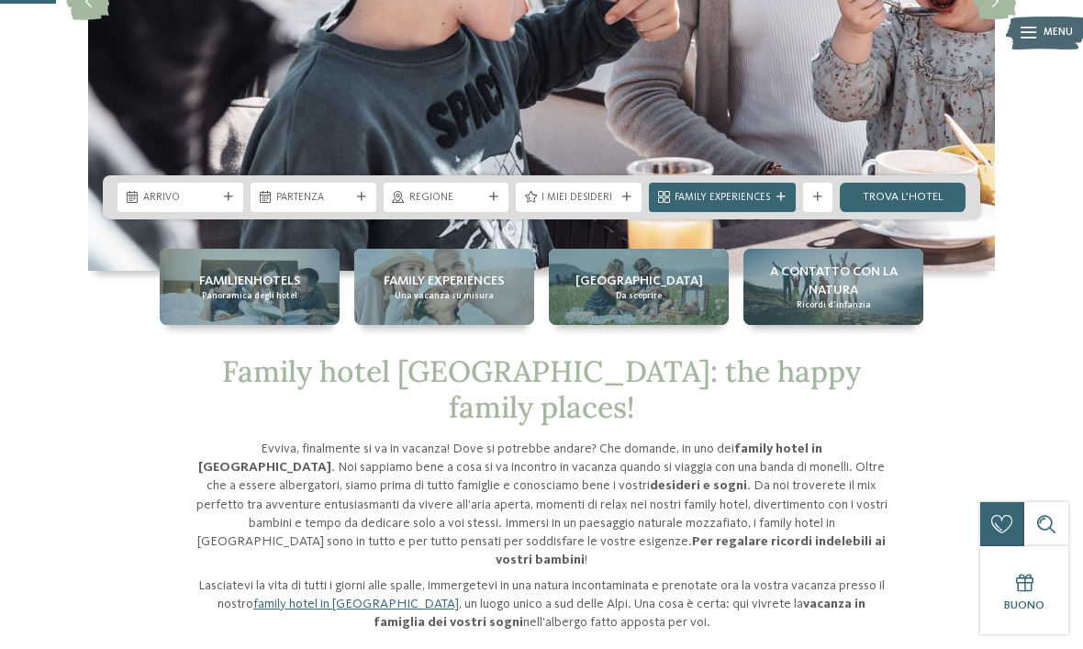
scroll to position [340, 0]
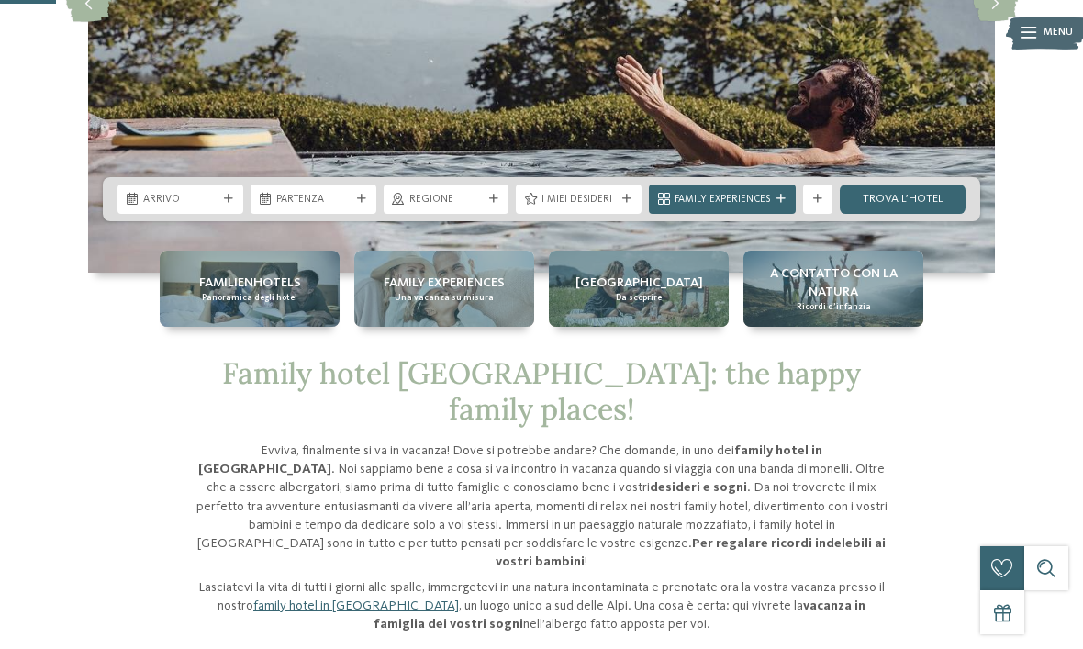
click at [230, 214] on div "Arrivo" at bounding box center [181, 199] width 126 height 29
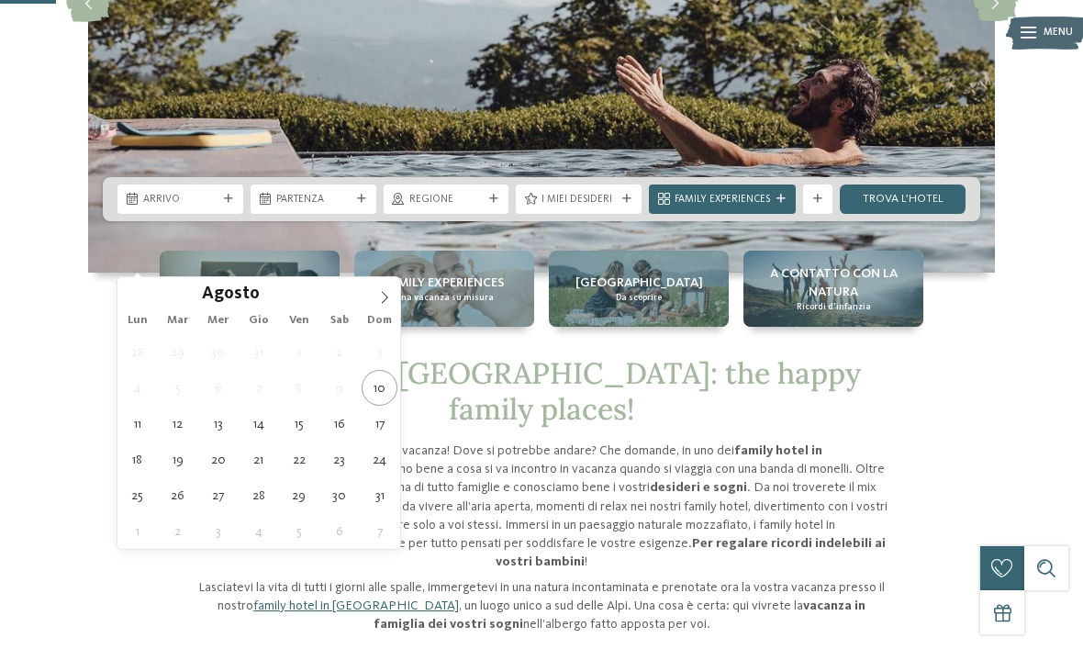
click at [376, 286] on span at bounding box center [384, 292] width 31 height 31
click at [384, 285] on span at bounding box center [384, 292] width 31 height 31
click at [386, 283] on span at bounding box center [384, 292] width 31 height 31
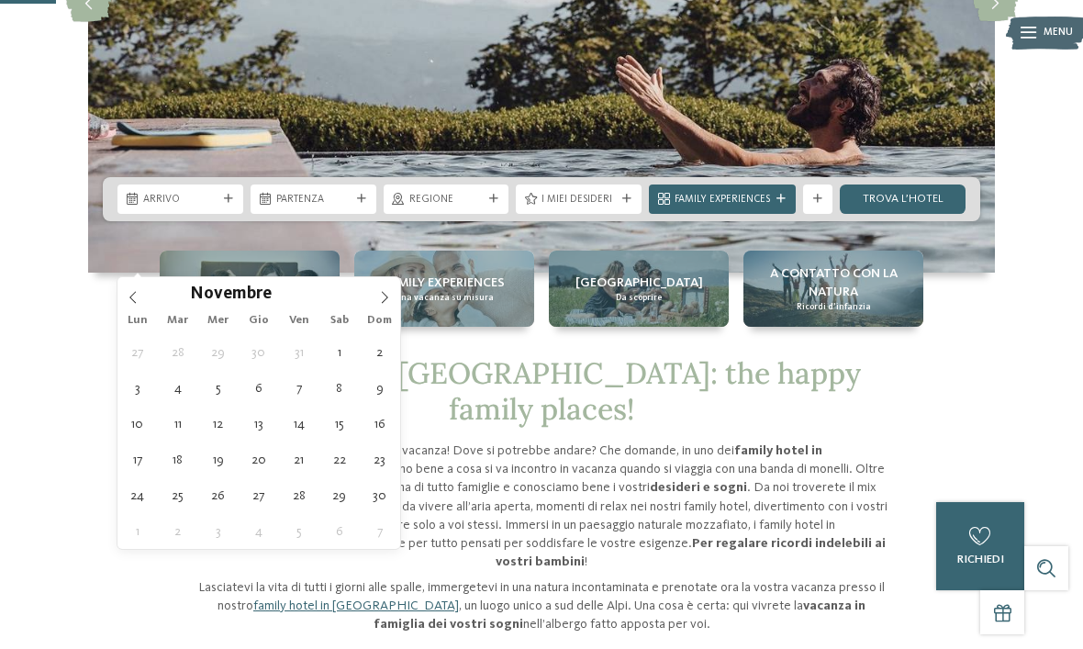
click at [393, 289] on span at bounding box center [384, 292] width 31 height 31
click at [376, 290] on span at bounding box center [384, 292] width 31 height 31
type input "****"
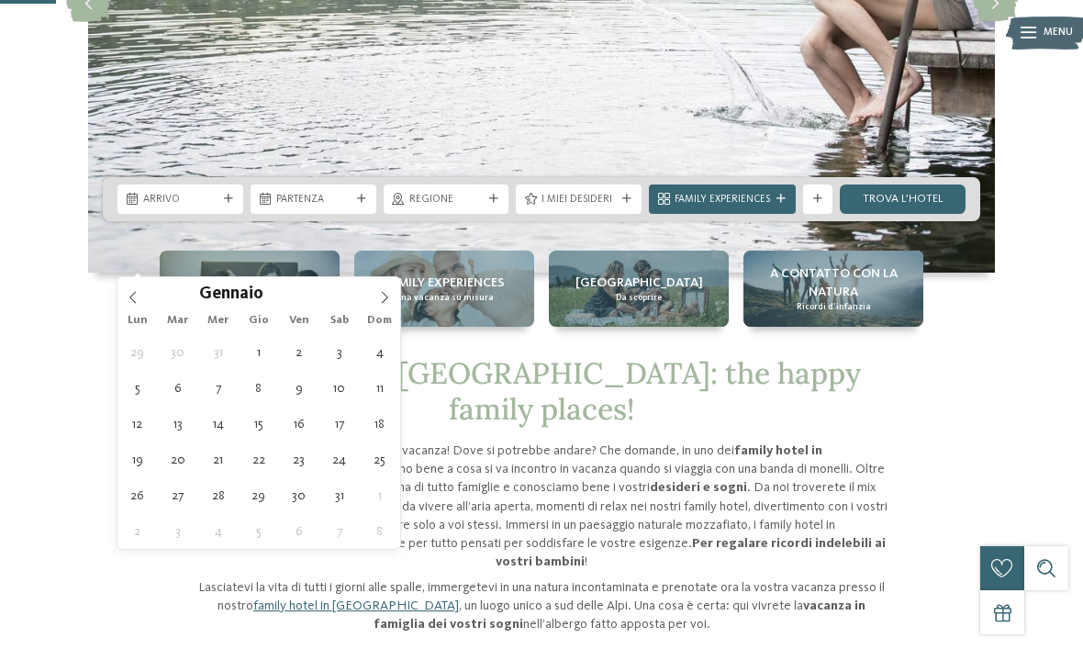
click at [375, 297] on span at bounding box center [384, 292] width 31 height 31
click at [382, 297] on icon at bounding box center [384, 297] width 13 height 13
click at [139, 286] on span at bounding box center [133, 292] width 31 height 31
type div "13.02.2026"
type input "****"
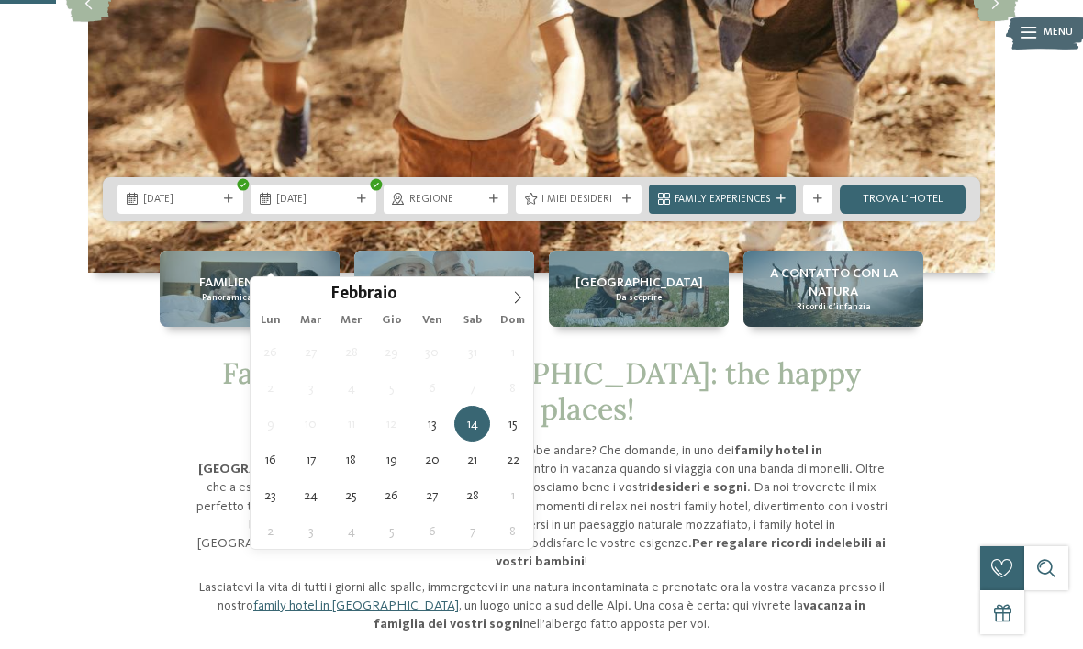
type div "13.02.2026"
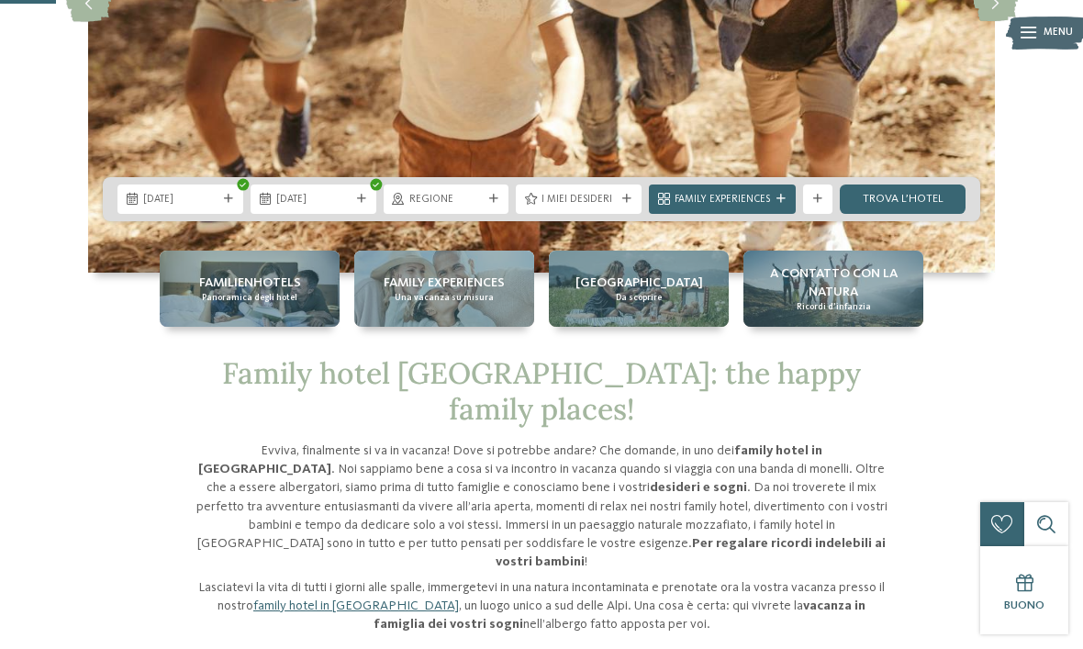
click at [199, 208] on span "13.02.2026" at bounding box center [180, 200] width 74 height 15
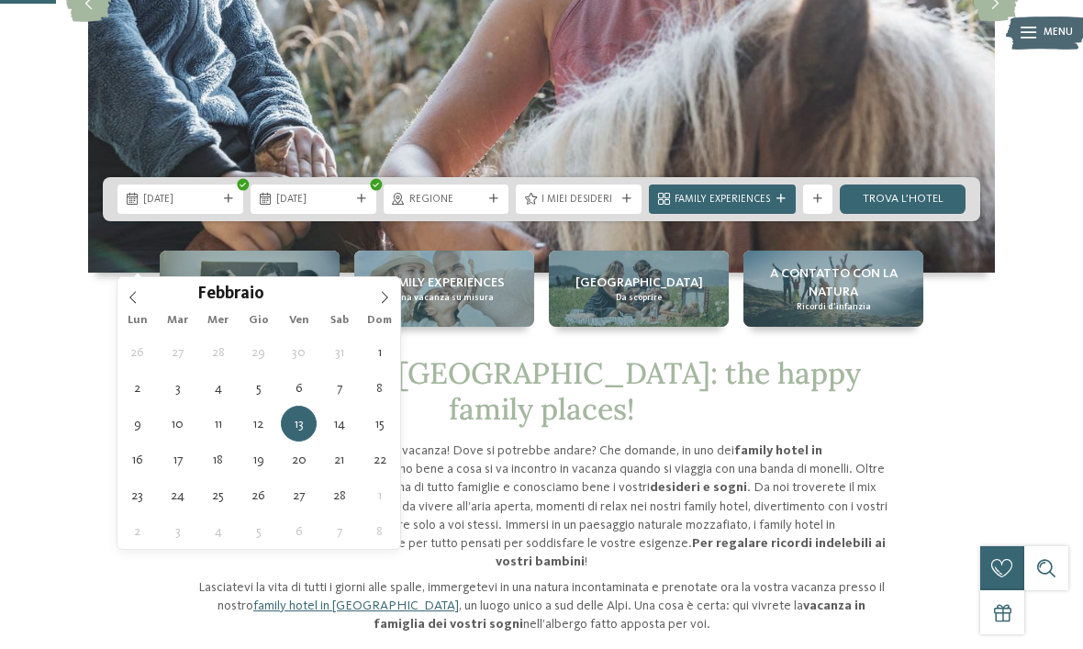
type div "21.02.2026"
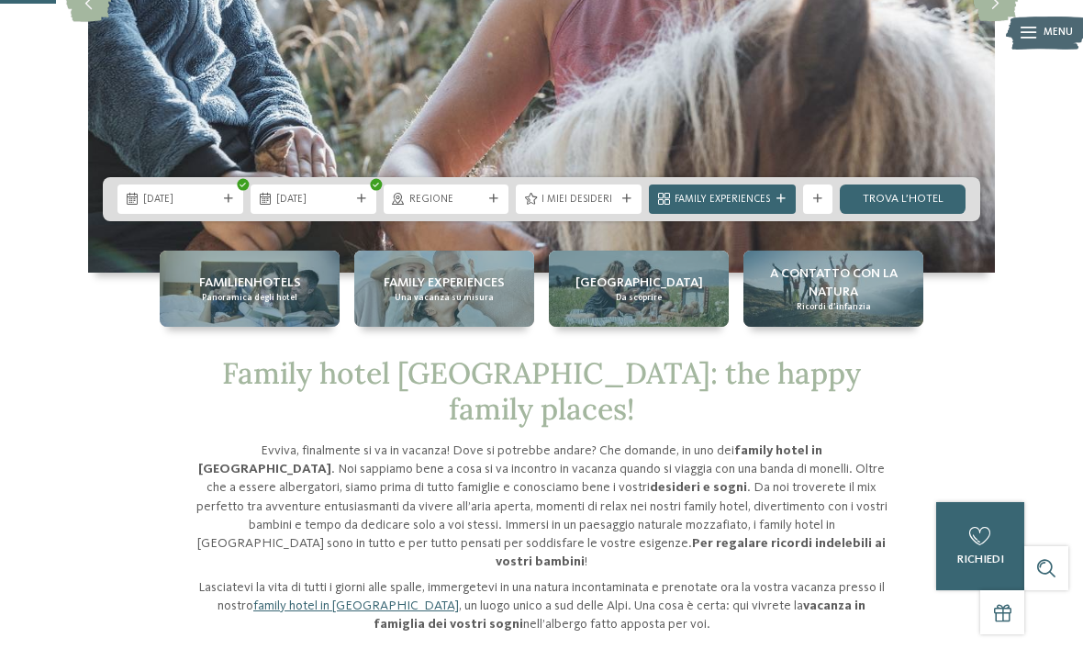
click at [457, 208] on span "Regione" at bounding box center [446, 200] width 74 height 15
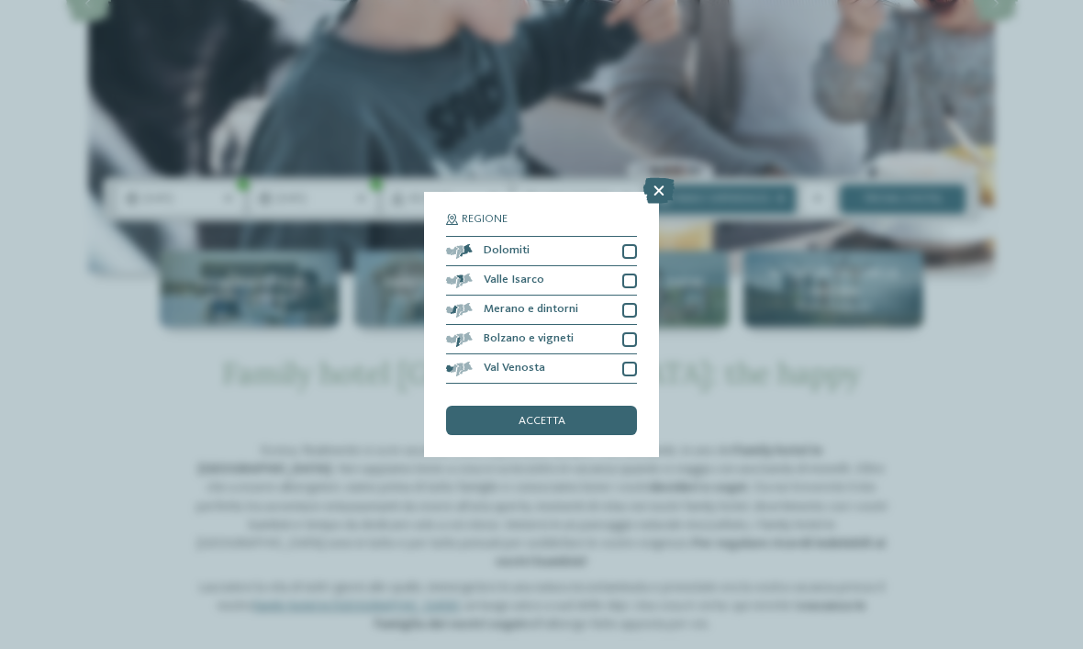
click at [640, 192] on div "Regione Dolomiti Valle Isarco" at bounding box center [541, 325] width 235 height 266
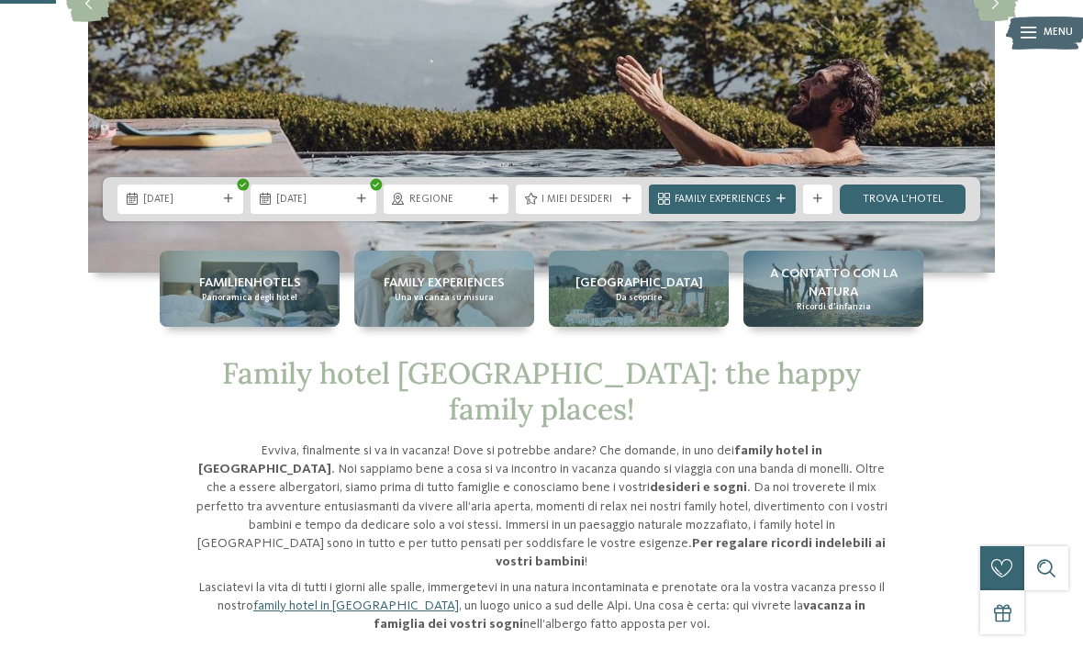
click at [586, 214] on div "I miei desideri" at bounding box center [579, 199] width 126 height 29
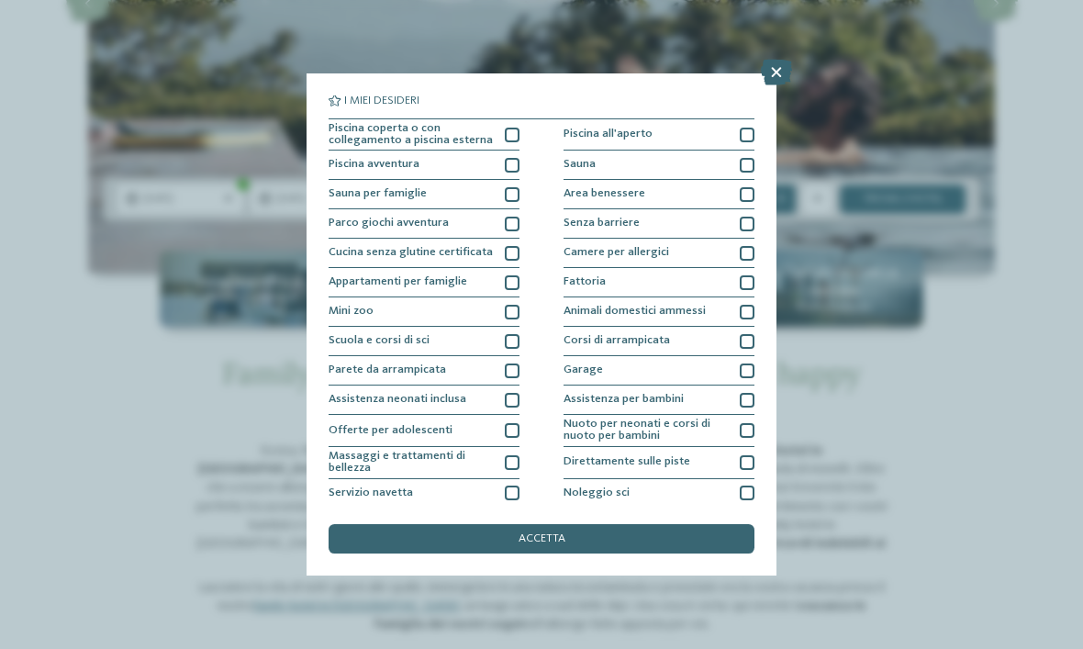
click at [115, 416] on div "I miei desideri Piscina coperta o con collegamento a piscina esterna Piscina al…" at bounding box center [541, 324] width 1083 height 649
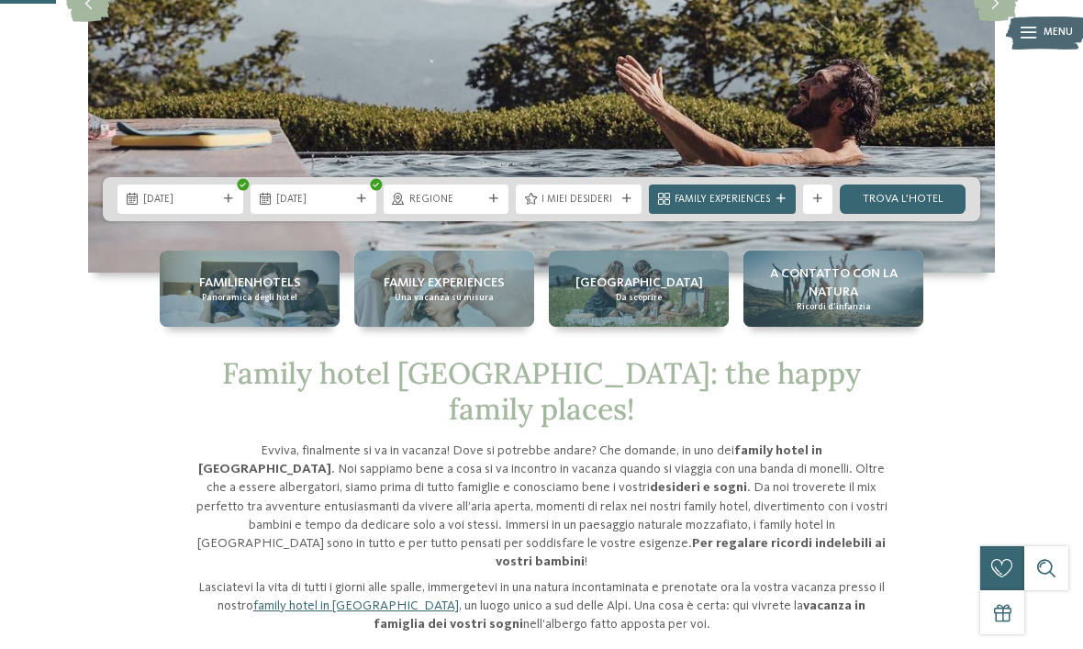
click at [479, 214] on div "Regione" at bounding box center [447, 199] width 126 height 29
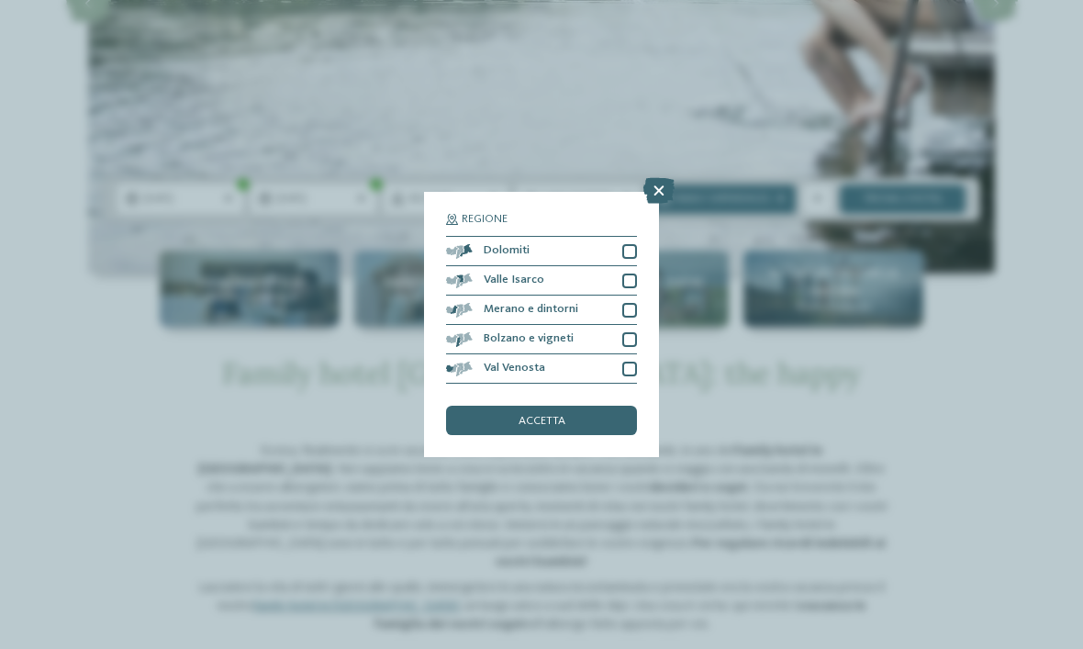
click at [620, 214] on section "Regione Dolomiti Valle Isarco" at bounding box center [541, 299] width 191 height 171
click at [631, 244] on div at bounding box center [630, 251] width 15 height 15
click at [551, 406] on div "accetta" at bounding box center [541, 420] width 191 height 29
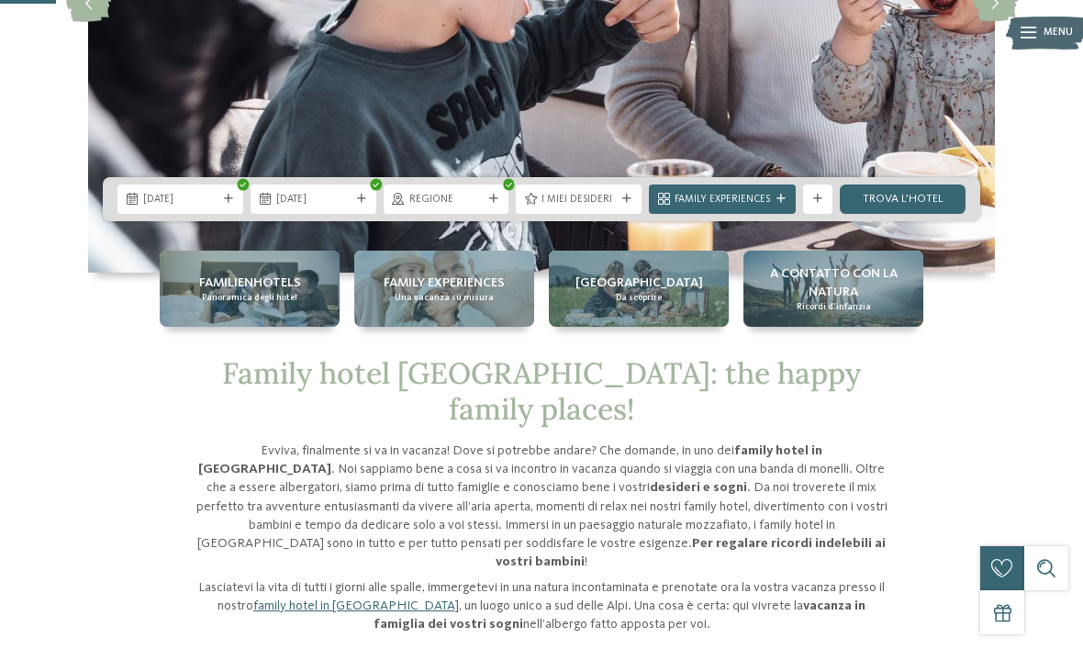
click at [913, 214] on link "trova l’hotel" at bounding box center [903, 199] width 126 height 29
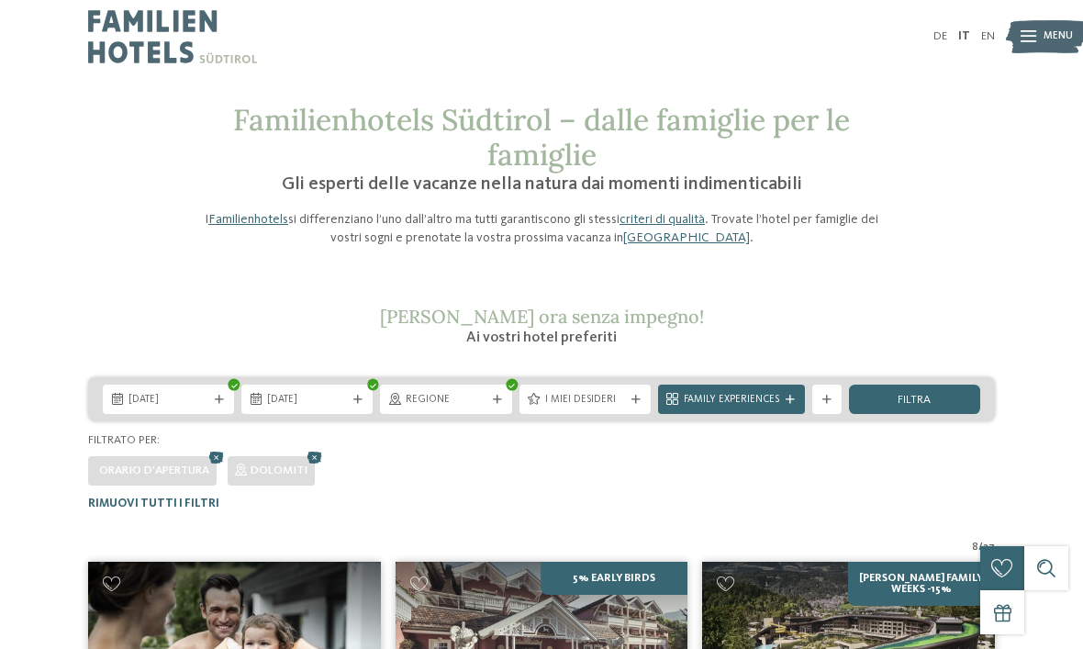
click at [462, 393] on span "Regione" at bounding box center [446, 400] width 80 height 15
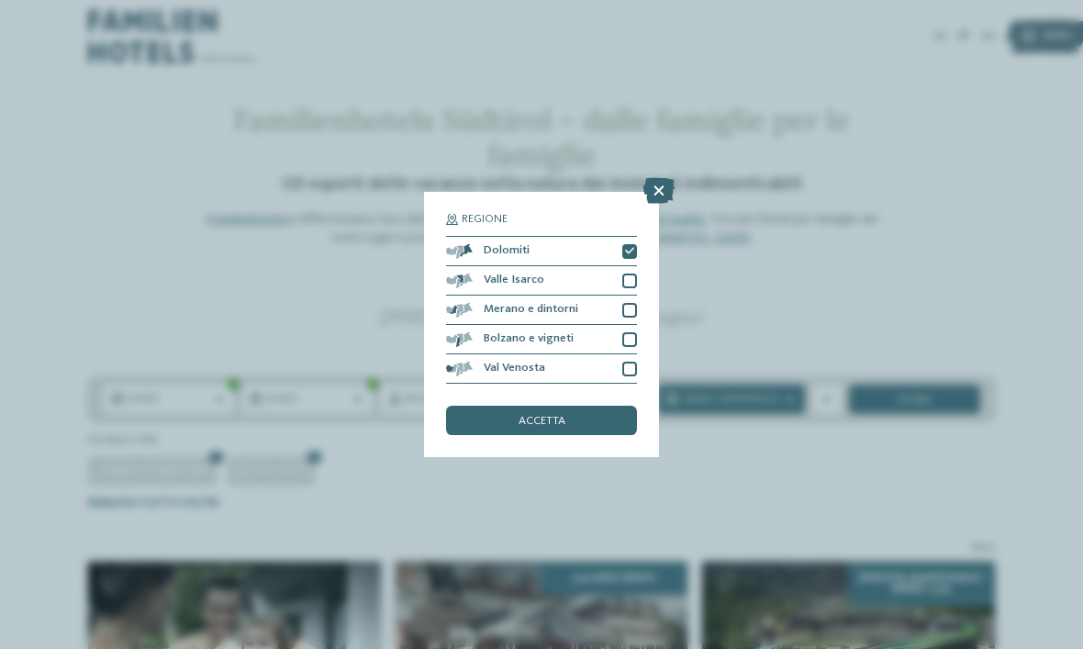
click at [769, 266] on div "Regione Dolomiti" at bounding box center [541, 324] width 1083 height 649
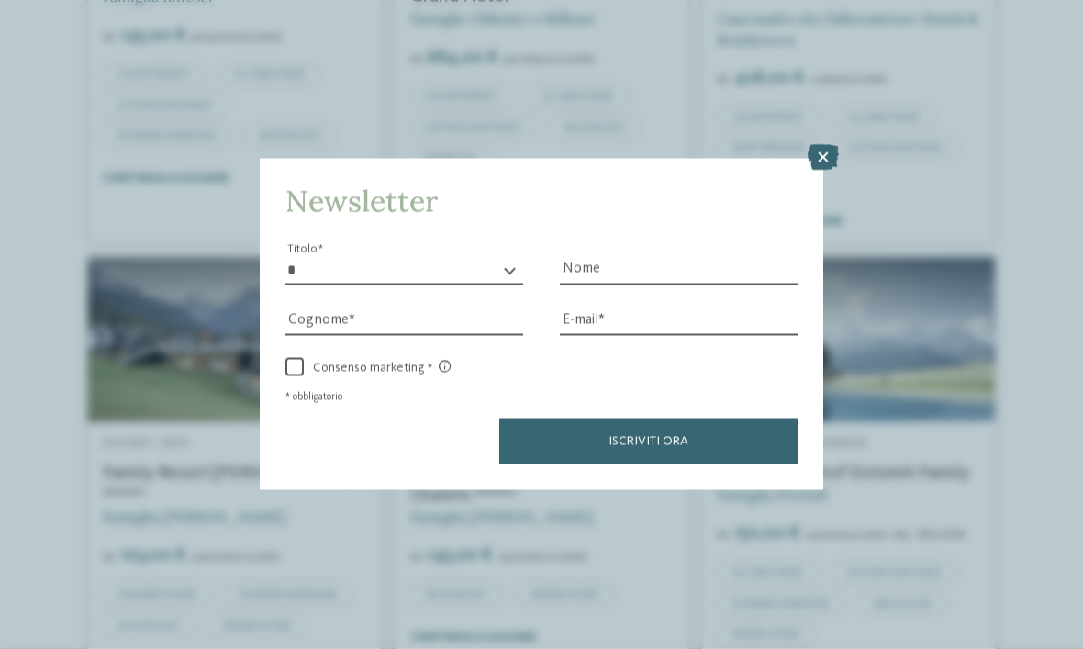
scroll to position [804, 0]
click at [809, 145] on icon at bounding box center [823, 158] width 31 height 26
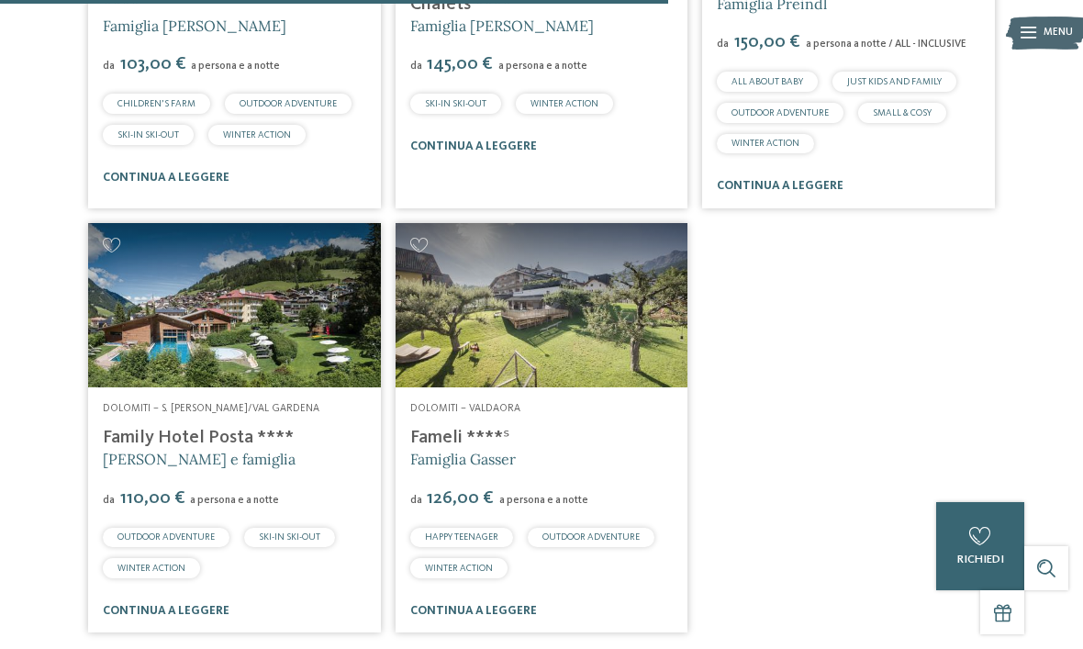
scroll to position [1295, 0]
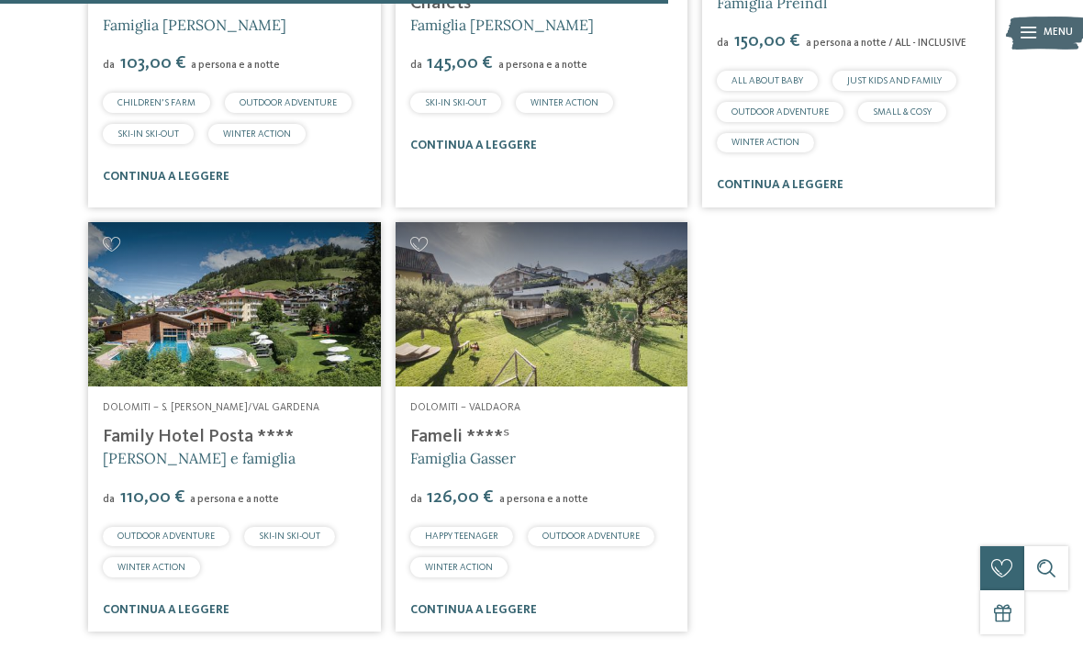
click at [279, 320] on img at bounding box center [234, 304] width 293 height 164
